Goal: Check status: Check status

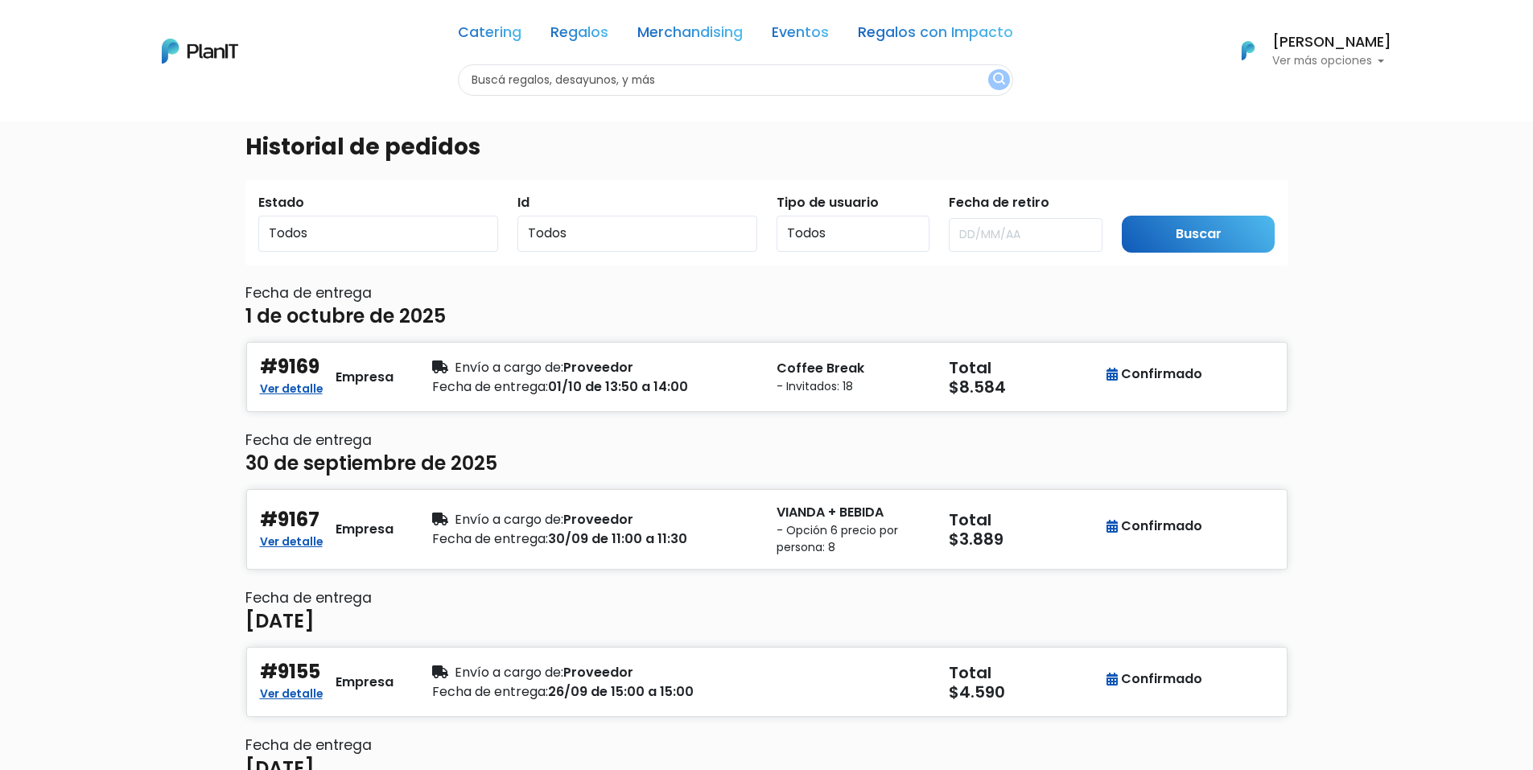
click at [1330, 64] on p "Ver más opciones" at bounding box center [1332, 61] width 119 height 11
click at [1314, 124] on span "En Curso" at bounding box center [1289, 127] width 56 height 19
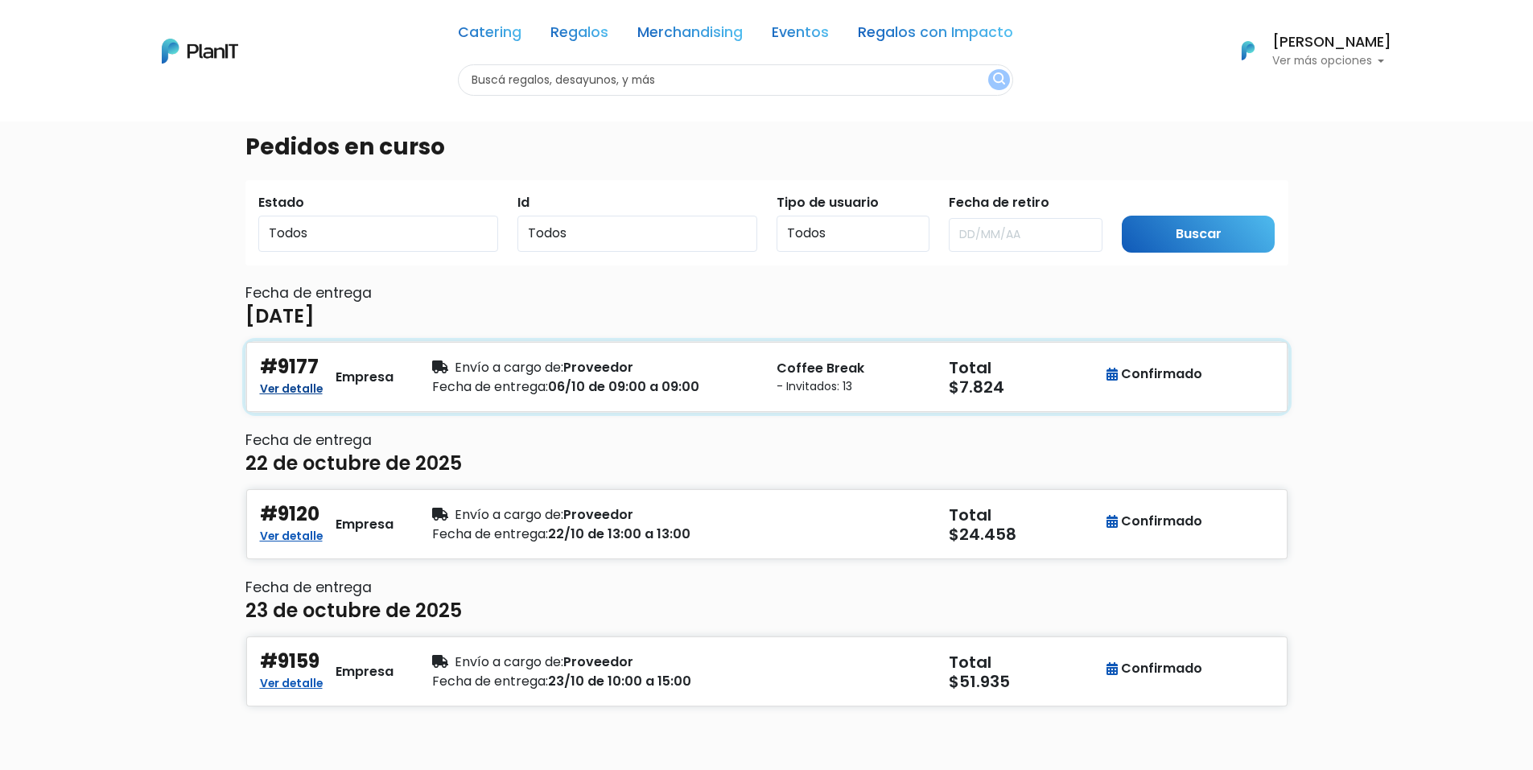
click at [298, 392] on link "Ver detalle" at bounding box center [291, 386] width 63 height 19
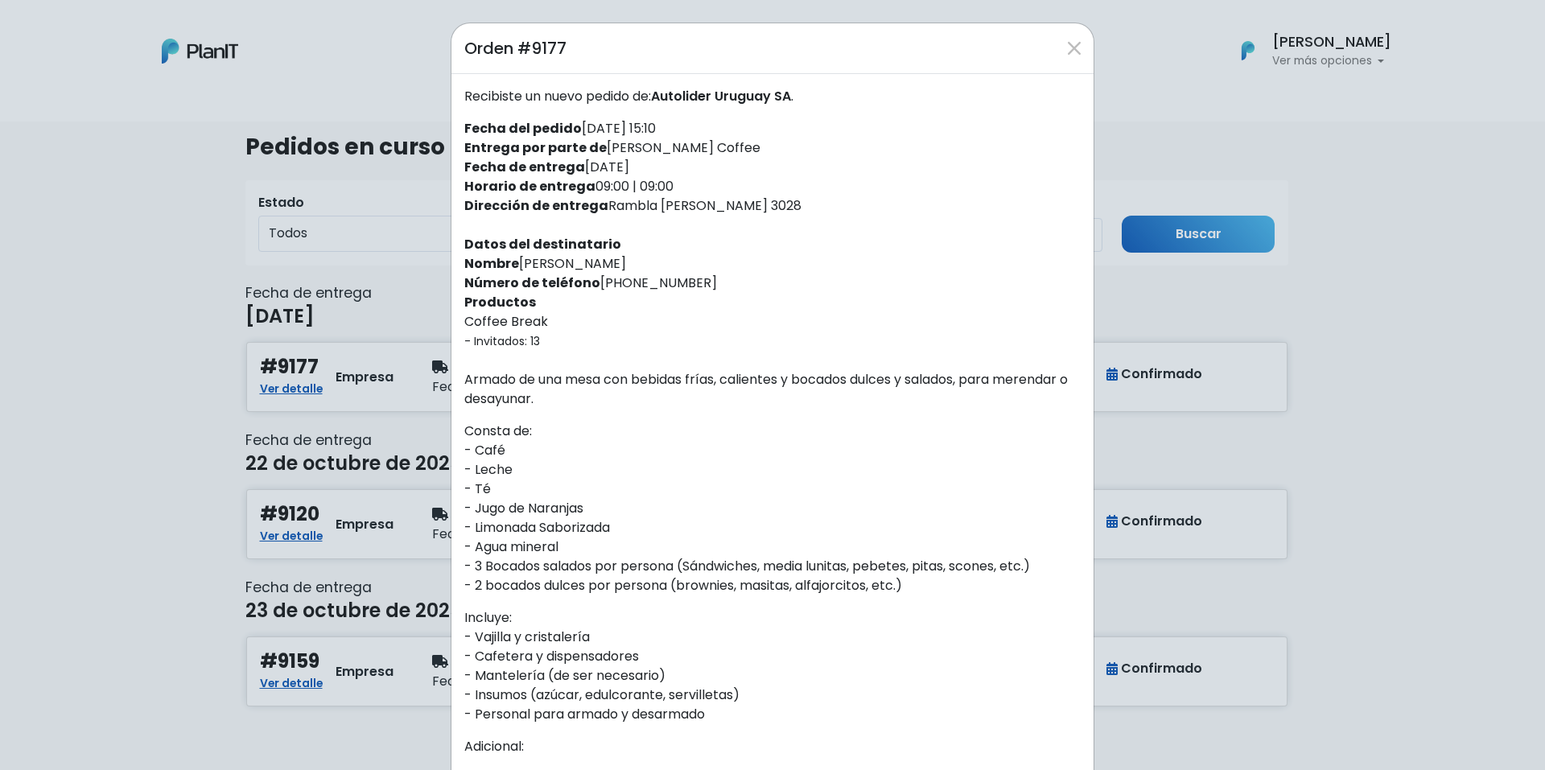
drag, startPoint x: 602, startPoint y: 205, endPoint x: 785, endPoint y: 214, distance: 182.9
click at [785, 214] on div "Recibiste un nuevo pedido de: Autolider Uruguay SA . Fecha del pedido [DATE] 15…" at bounding box center [773, 602] width 642 height 1056
copy div "Rambla [PERSON_NAME] 3028"
click at [682, 285] on div "Recibiste un nuevo pedido de: Autolider Uruguay SA . Fecha del pedido [DATE] 15…" at bounding box center [773, 602] width 642 height 1056
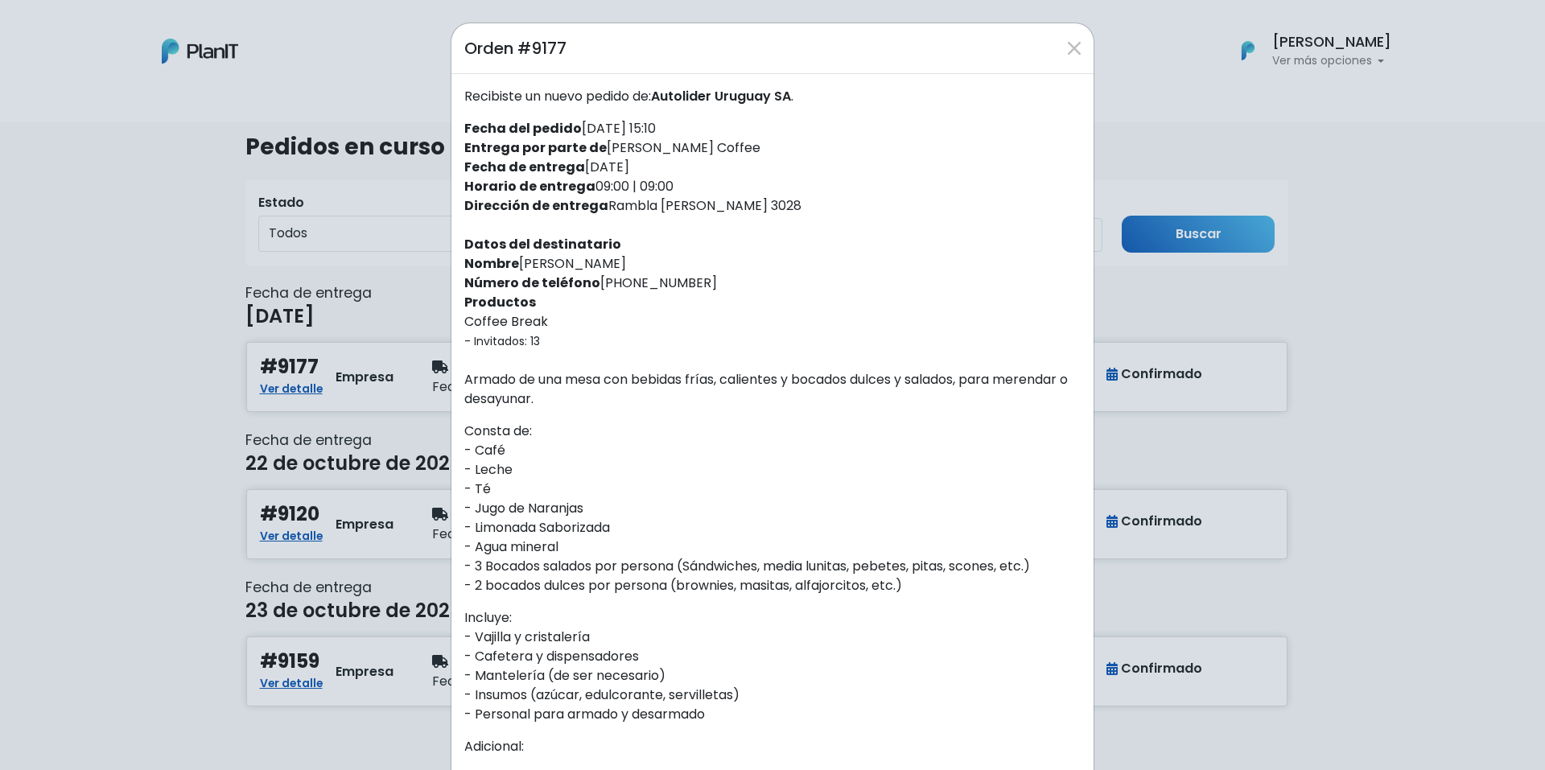
copy div "095407565"
click at [679, 324] on div "Recibiste un nuevo pedido de: Autolider Uruguay SA . Fecha del pedido [DATE] 15…" at bounding box center [773, 602] width 642 height 1056
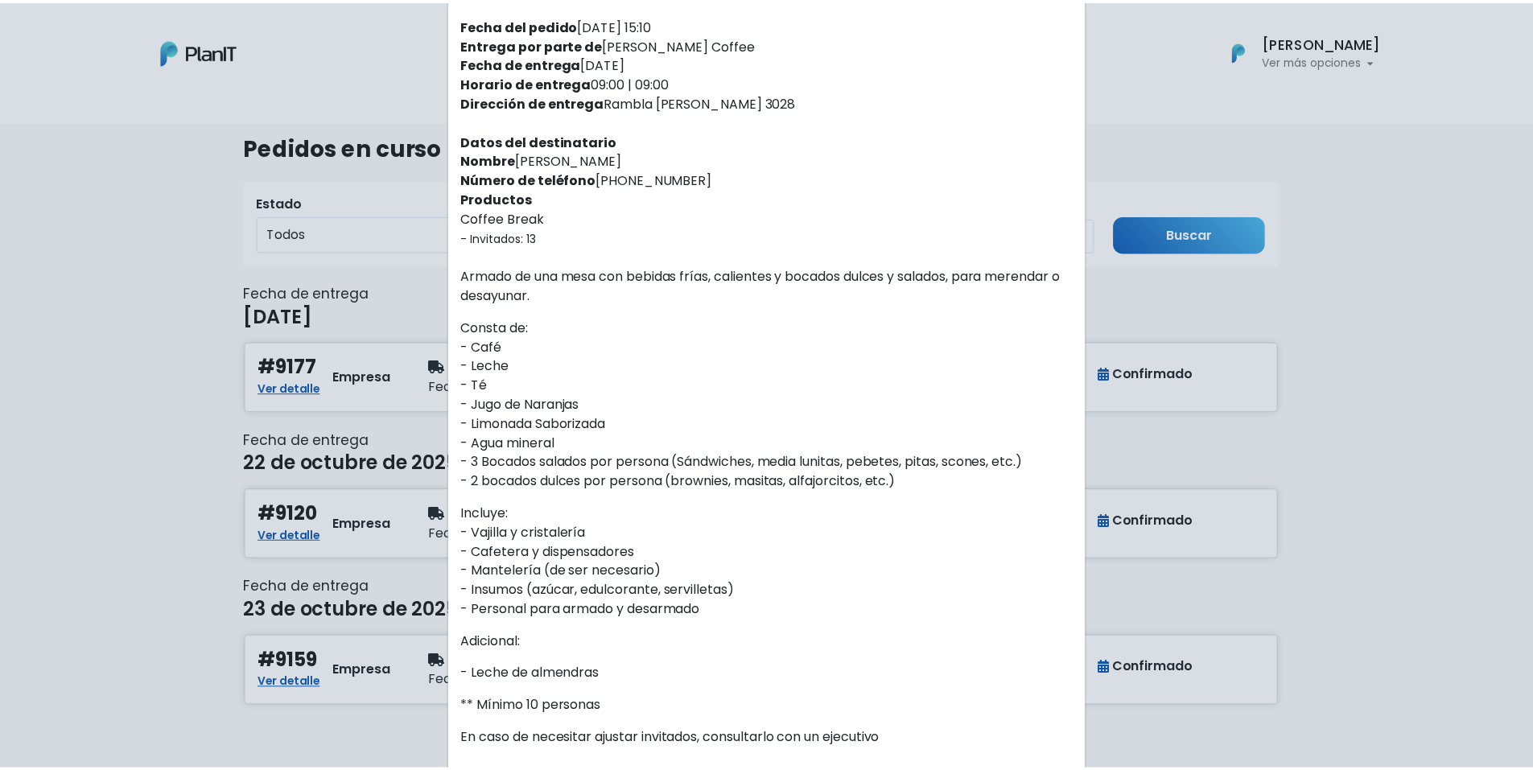
scroll to position [47, 0]
